Goal: Book appointment/travel/reservation

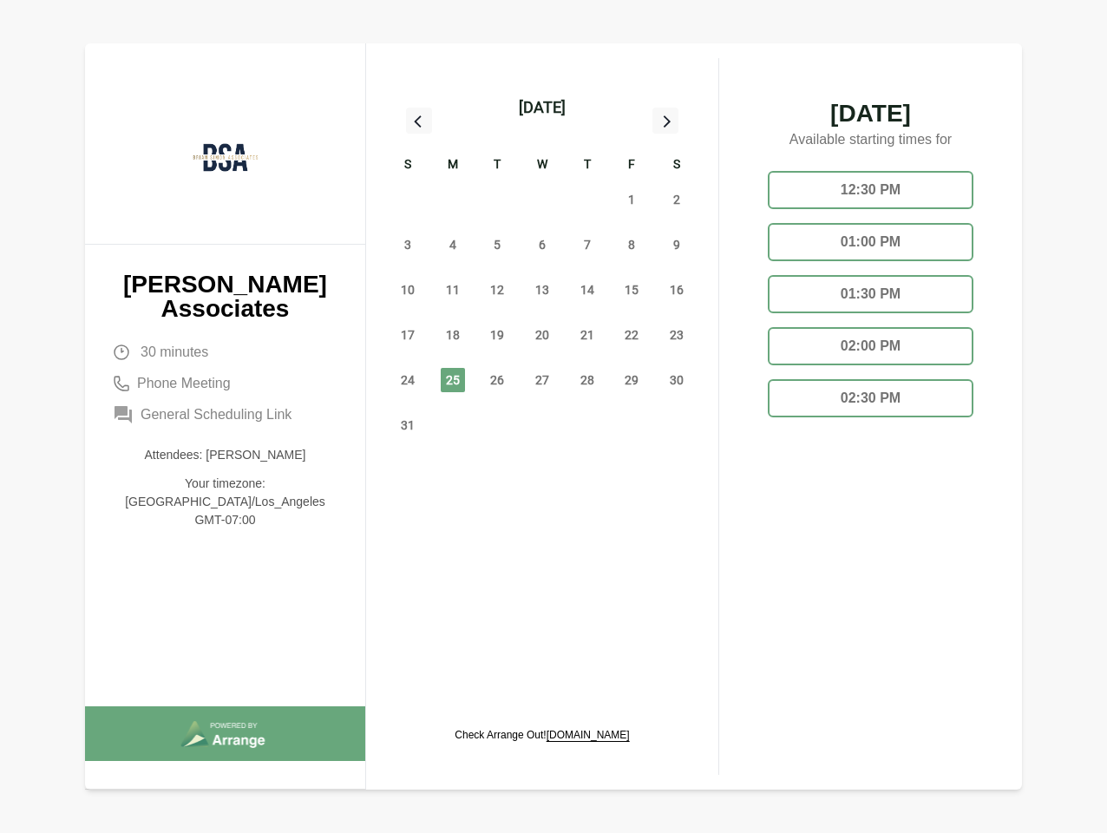
click at [542, 270] on div "13" at bounding box center [542, 289] width 45 height 45
click at [541, 108] on div "[DATE]" at bounding box center [542, 107] width 47 height 24
click at [408, 199] on div "27" at bounding box center [407, 199] width 45 height 45
click at [453, 199] on div "28" at bounding box center [452, 199] width 45 height 45
click at [380, 87] on div at bounding box center [380, 87] width 0 height 0
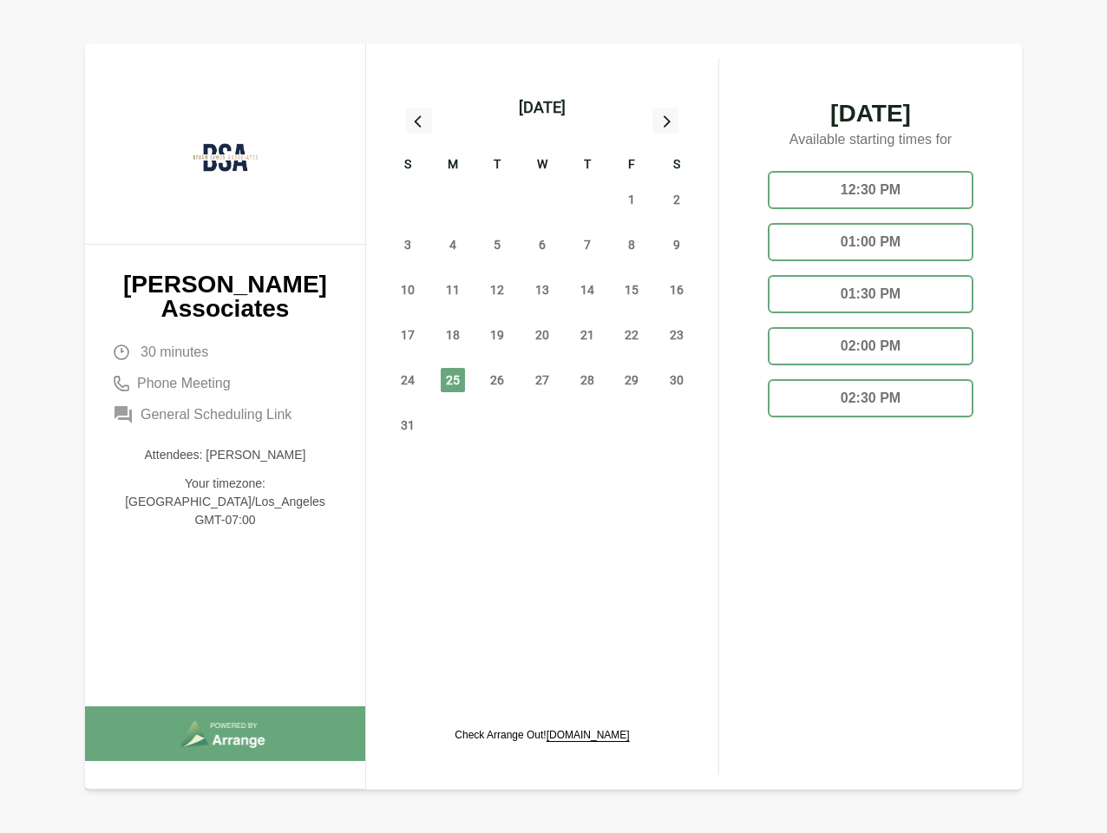
click at [380, 87] on div at bounding box center [380, 87] width 0 height 0
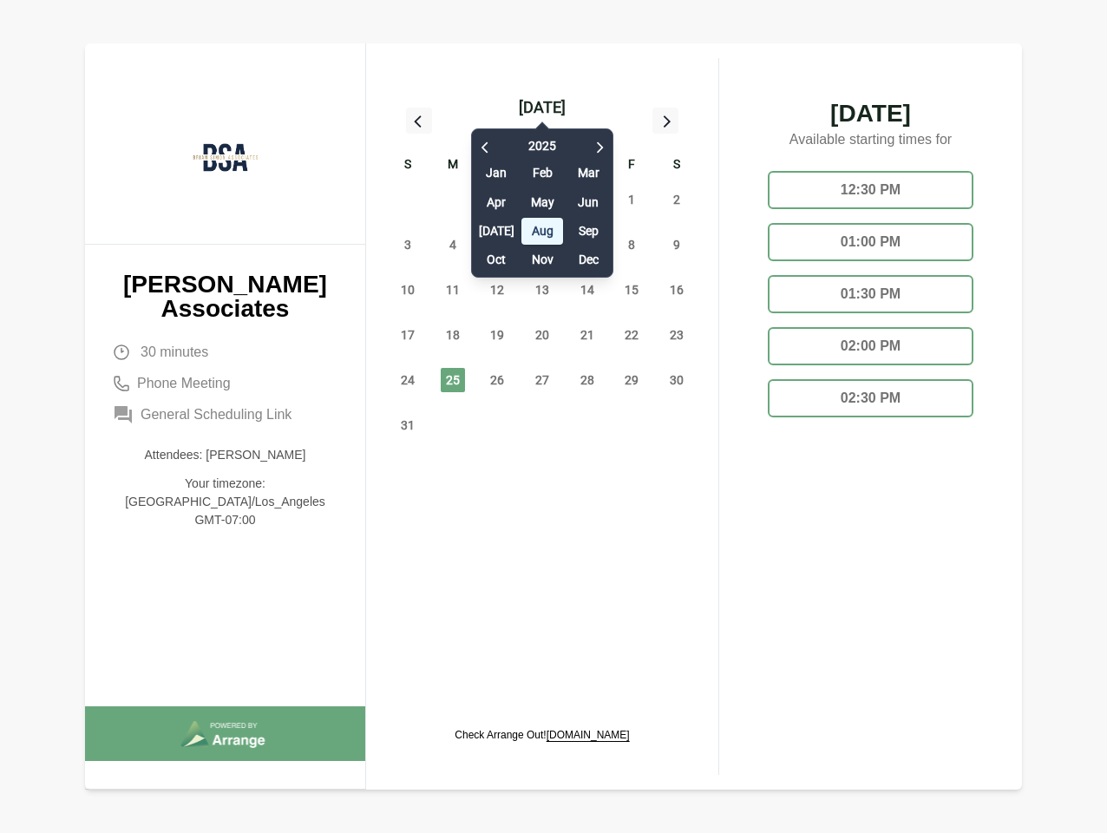
click at [587, 199] on div "[DATE] Feb Mar Apr May Jun [DATE] Aug Sep Oct Nov Dec" at bounding box center [542, 199] width 142 height 158
click at [631, 199] on span "1" at bounding box center [631, 199] width 24 height 24
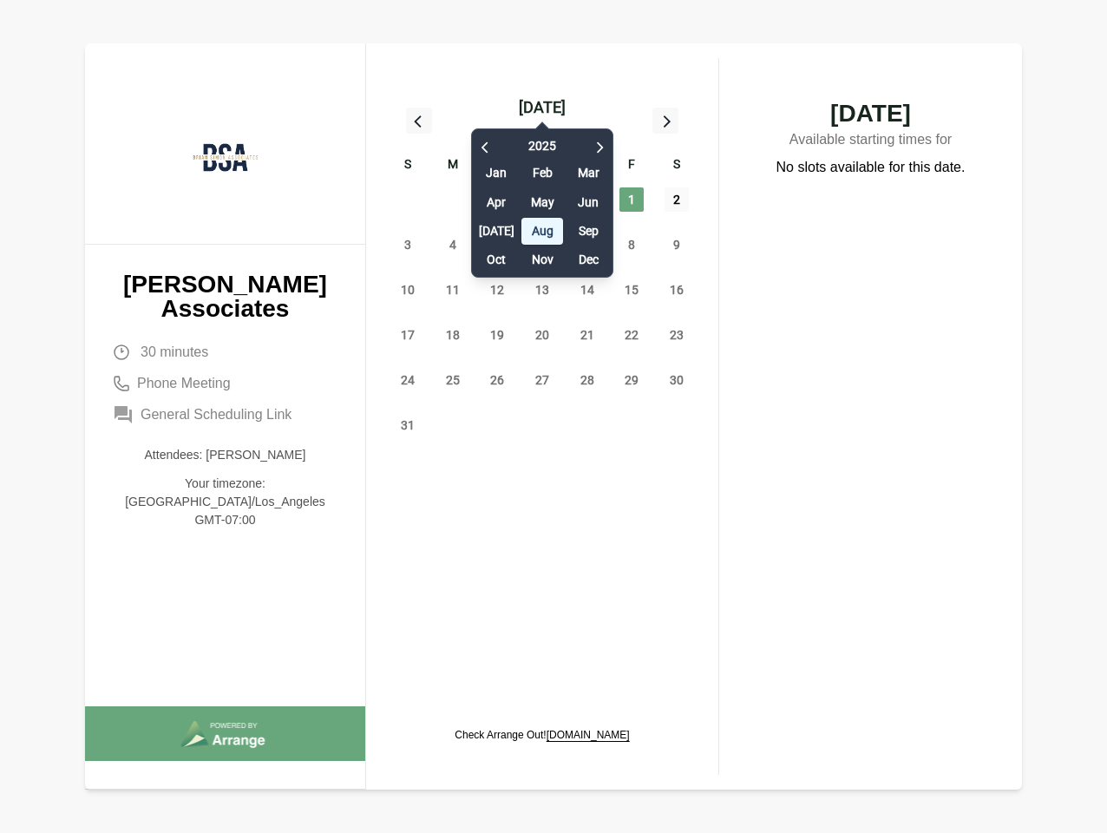
click at [677, 199] on span "2" at bounding box center [676, 199] width 24 height 24
click at [408, 245] on span "3" at bounding box center [408, 244] width 24 height 24
